Goal: Information Seeking & Learning: Understand process/instructions

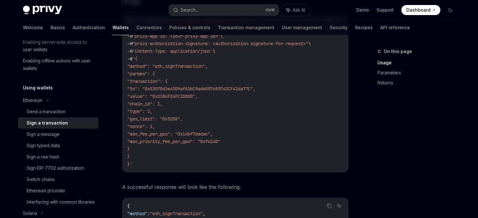
scroll to position [149, 0]
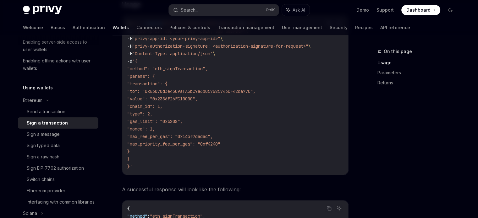
drag, startPoint x: 207, startPoint y: 124, endPoint x: 199, endPoint y: 124, distance: 8.2
click at [199, 124] on code "$ curl --request POST [URL][DOMAIN_NAME] < wallet_i d > /rpc \ -u "<your-privy-…" at bounding box center [235, 95] width 216 height 151
click at [183, 123] on span ""gas_limit": "0x5208"," at bounding box center [154, 122] width 55 height 6
drag, startPoint x: 208, startPoint y: 123, endPoint x: 215, endPoint y: 122, distance: 7.7
click at [215, 122] on code "$ curl --request POST [URL][DOMAIN_NAME] < wallet_i d > /rpc \ -u "<your-privy-…" at bounding box center [235, 95] width 216 height 151
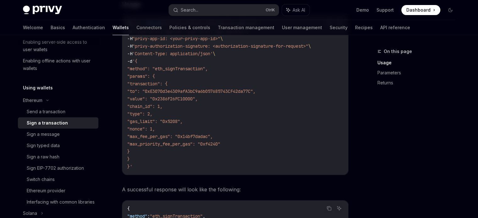
click at [183, 119] on span ""gas_limit": "0x5208"," at bounding box center [154, 122] width 55 height 6
drag, startPoint x: 218, startPoint y: 118, endPoint x: 152, endPoint y: 118, distance: 66.0
click at [152, 118] on code "$ curl --request POST [URL][DOMAIN_NAME] < wallet_i d > /rpc \ -u "<your-privy-…" at bounding box center [235, 95] width 216 height 151
copy span ""gas_limit": "0x5208","
drag, startPoint x: 153, startPoint y: 132, endPoint x: 155, endPoint y: 135, distance: 4.4
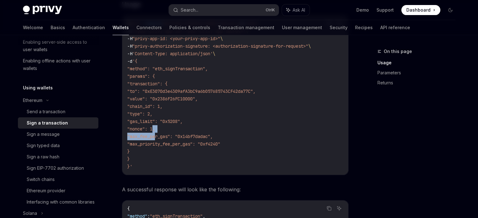
click at [155, 135] on code "$ curl --request POST [URL][DOMAIN_NAME] < wallet_i d > /rpc \ -u "<your-privy-…" at bounding box center [235, 95] width 216 height 151
click at [155, 135] on span ""max_fee_per_gas": "0x14bf7dadac"," at bounding box center [169, 137] width 85 height 6
drag, startPoint x: 153, startPoint y: 136, endPoint x: 251, endPoint y: 142, distance: 97.6
click at [251, 142] on code "$ curl --request POST [URL][DOMAIN_NAME] < wallet_i d > /rpc \ -u "<your-privy-…" at bounding box center [235, 95] width 216 height 151
copy code ""max_fee_per_gas": "0x14bf7dadac", "max_priority_fee_per_gas": "0xf4240""
